Goal: Transaction & Acquisition: Purchase product/service

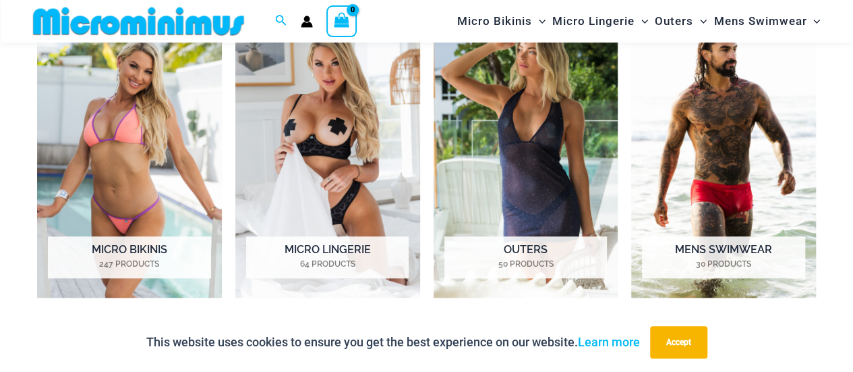
scroll to position [658, 0]
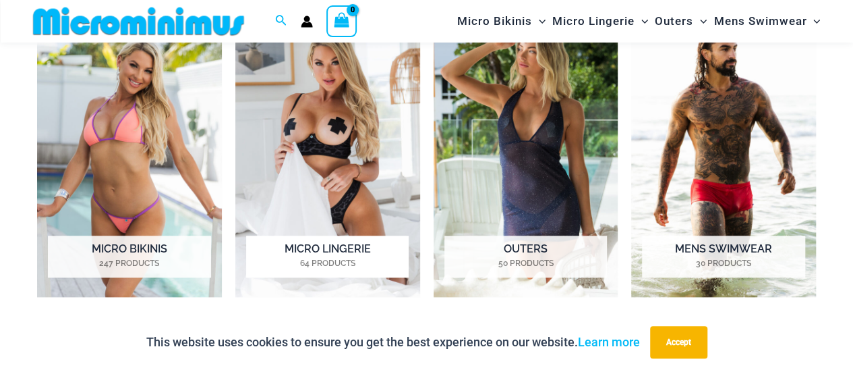
click at [356, 257] on mark "64 Products" at bounding box center [327, 263] width 163 height 12
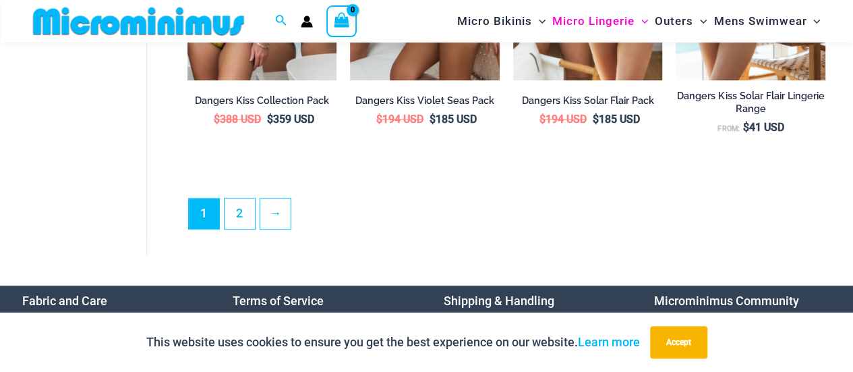
scroll to position [2938, 0]
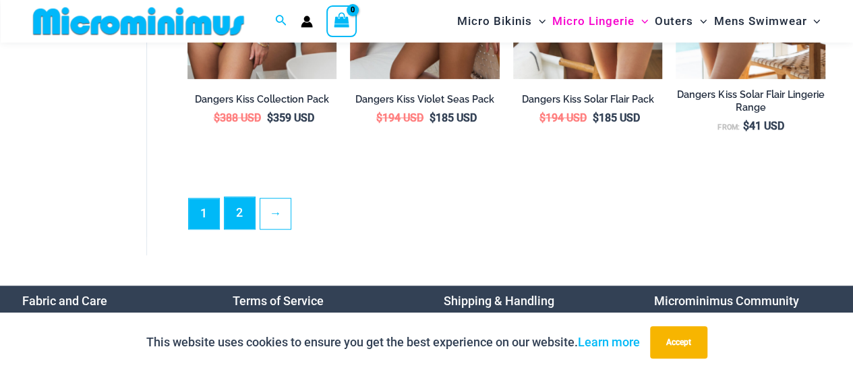
click at [245, 229] on link "2" at bounding box center [240, 213] width 30 height 32
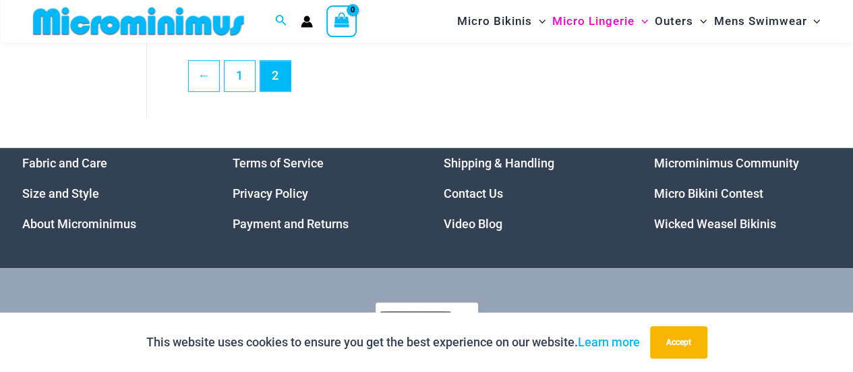
scroll to position [2953, 0]
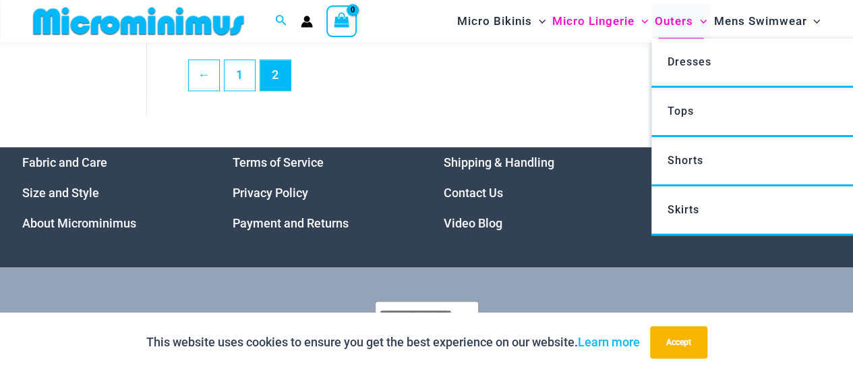
click at [669, 29] on span "Outers" at bounding box center [674, 21] width 38 height 34
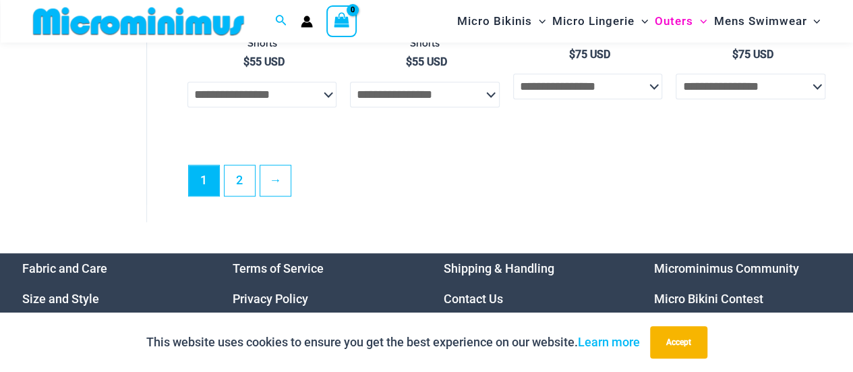
scroll to position [2994, 0]
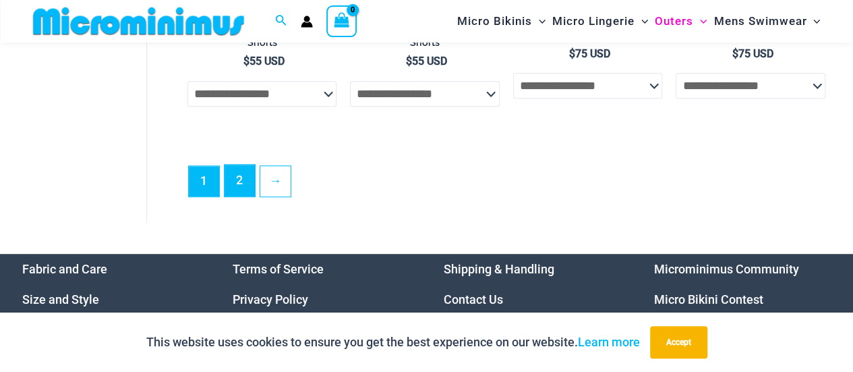
click at [231, 193] on link "2" at bounding box center [240, 181] width 30 height 32
